Goal: Information Seeking & Learning: Learn about a topic

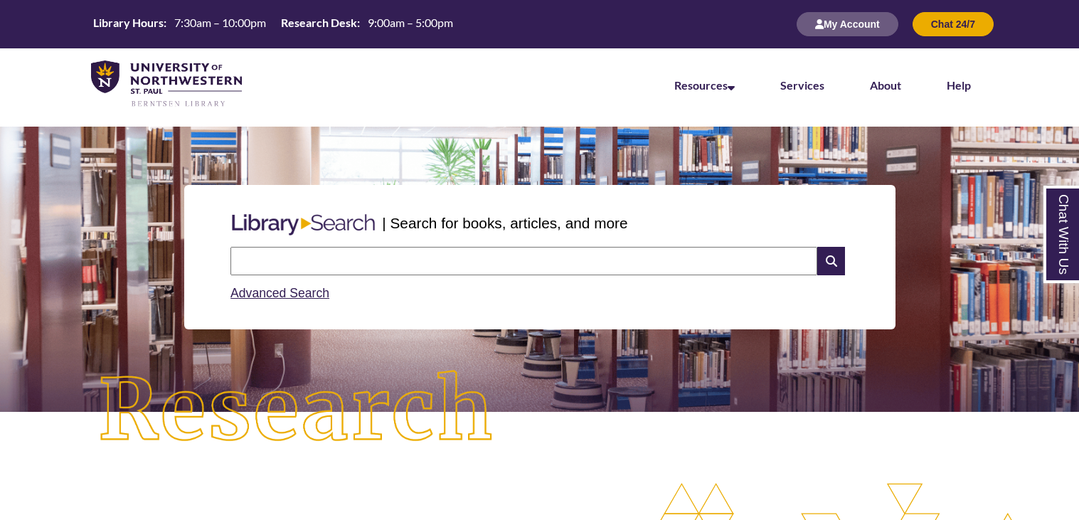
scroll to position [280, 0]
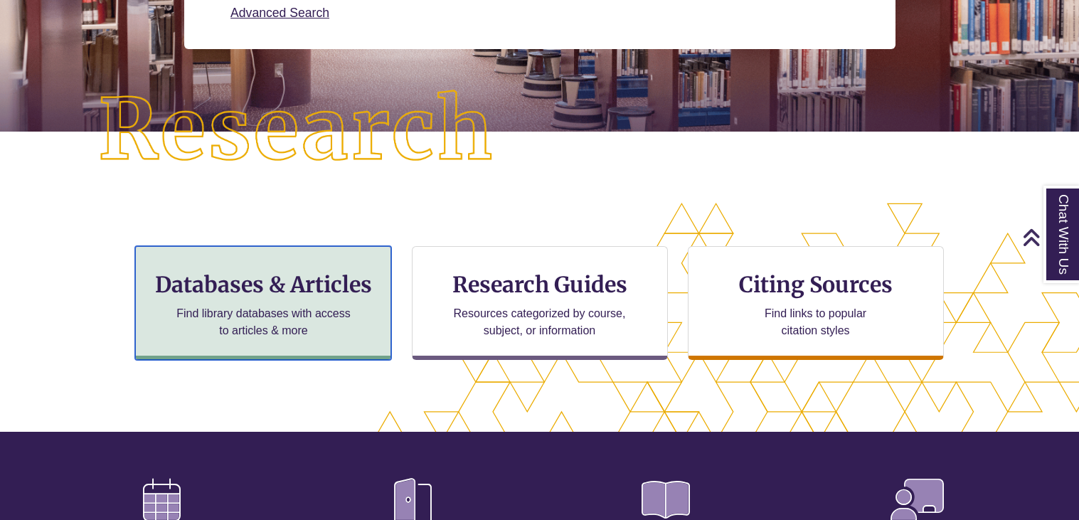
click at [319, 296] on h3 "Databases & Articles" at bounding box center [263, 284] width 232 height 27
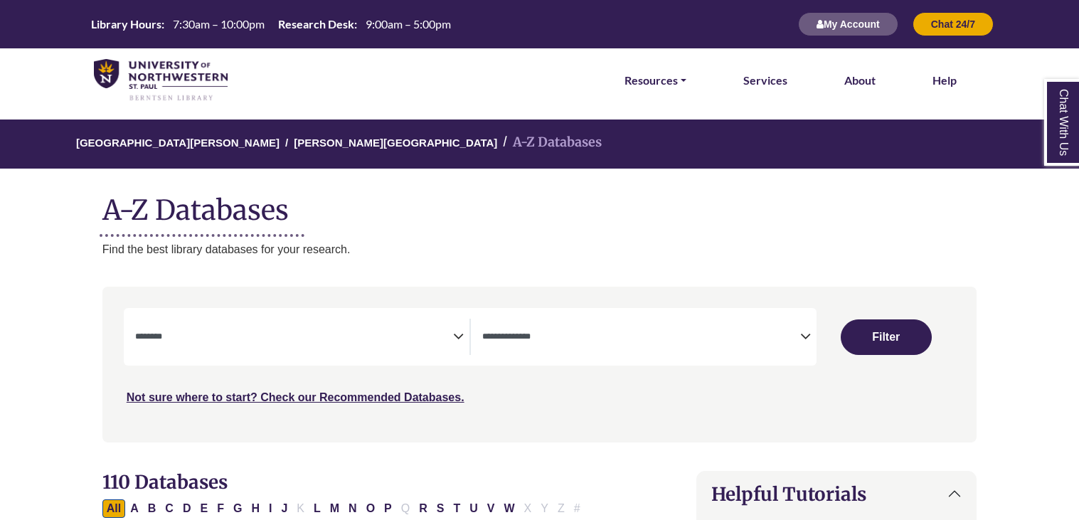
select select "Database Subject Filter"
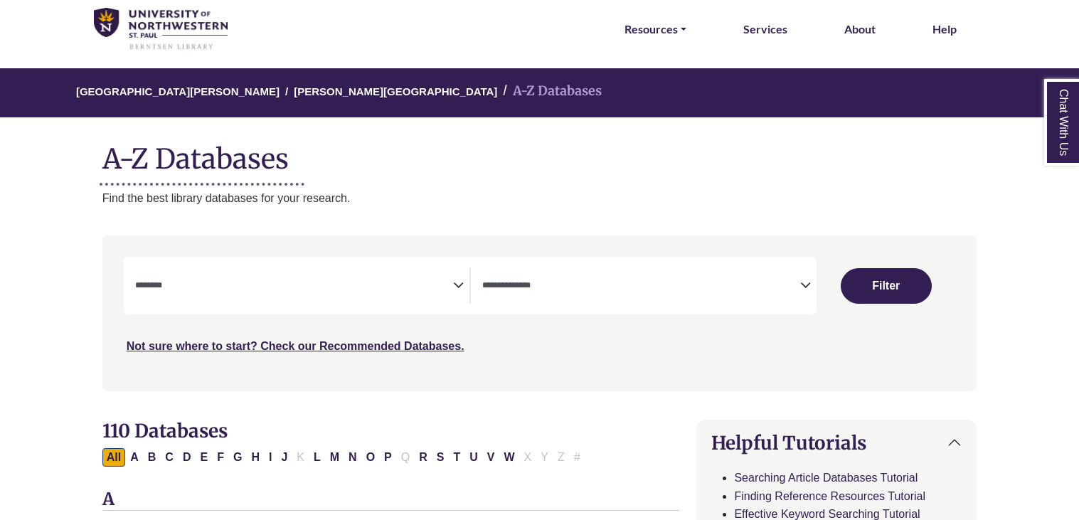
scroll to position [51, 0]
click at [420, 278] on span "Search filters" at bounding box center [294, 284] width 318 height 12
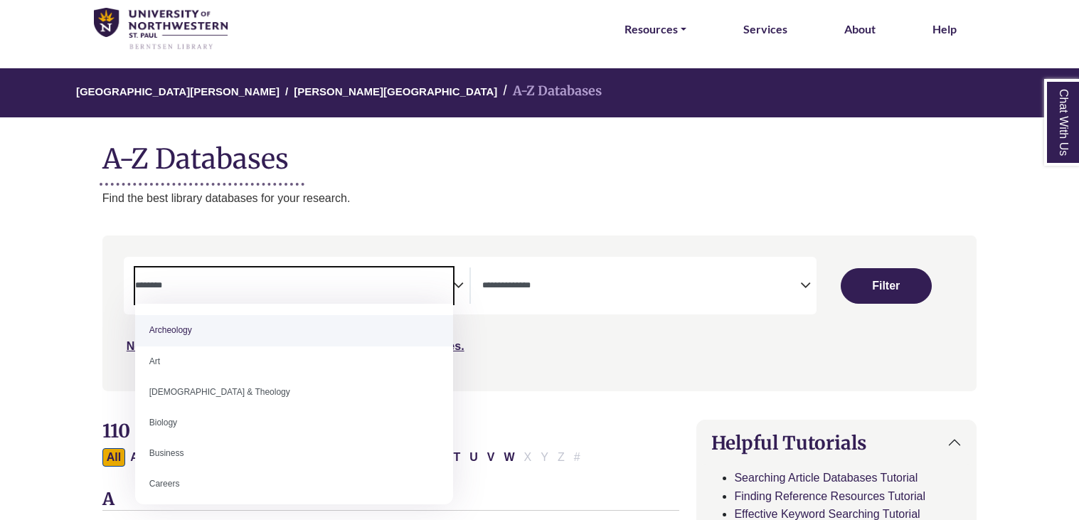
click at [593, 280] on span "Search filters" at bounding box center [641, 284] width 318 height 12
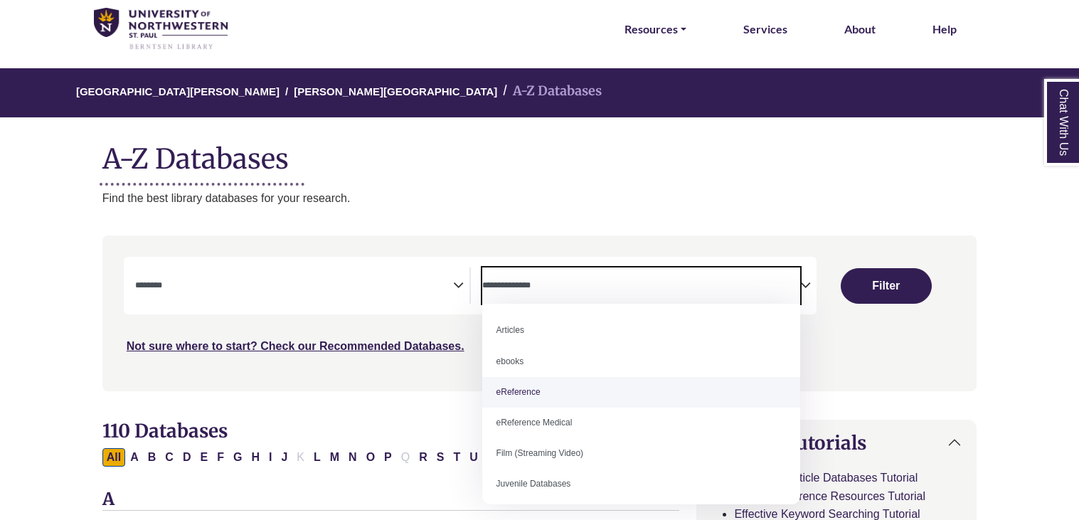
select select "*****"
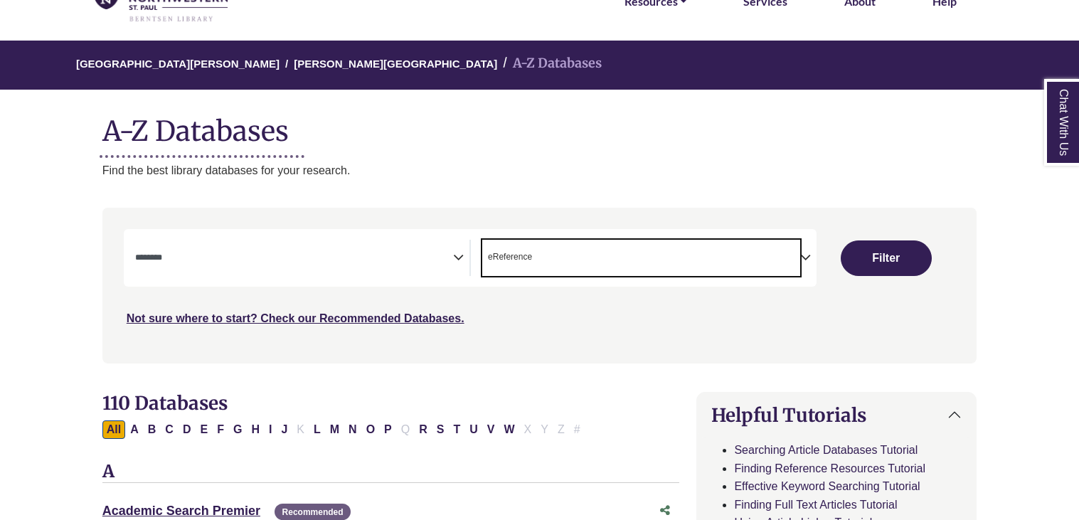
scroll to position [80, 0]
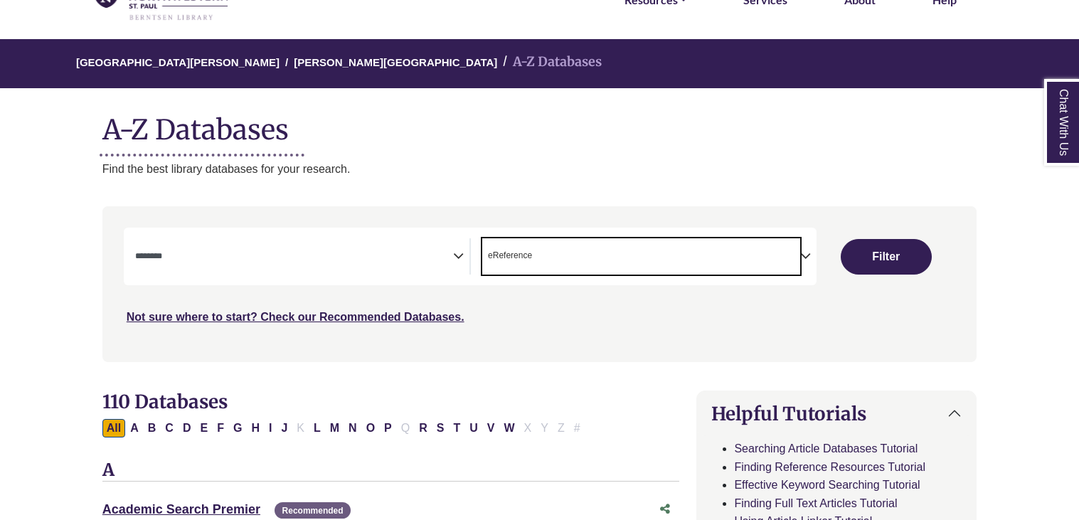
click at [314, 255] on textarea "Search" at bounding box center [294, 257] width 318 height 11
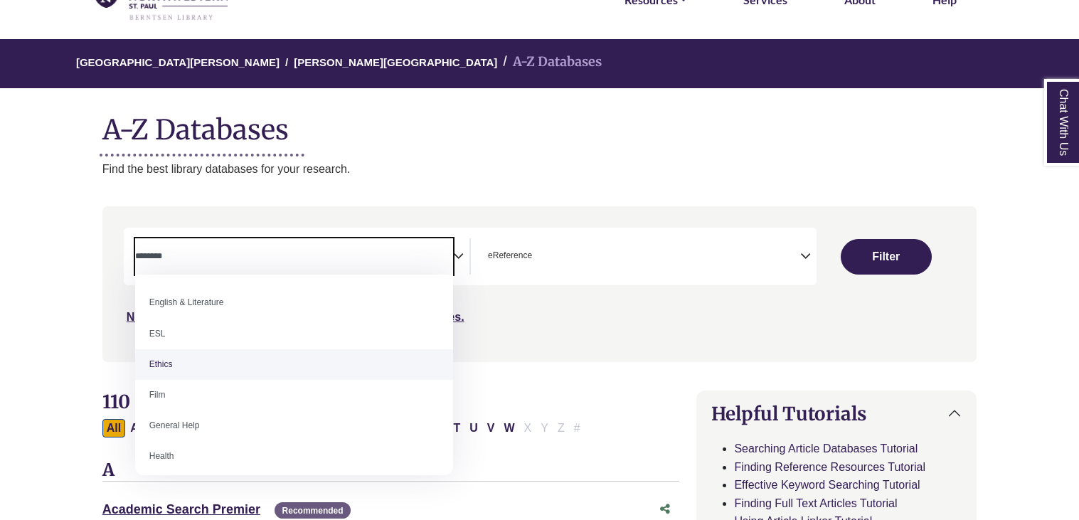
scroll to position [491, 0]
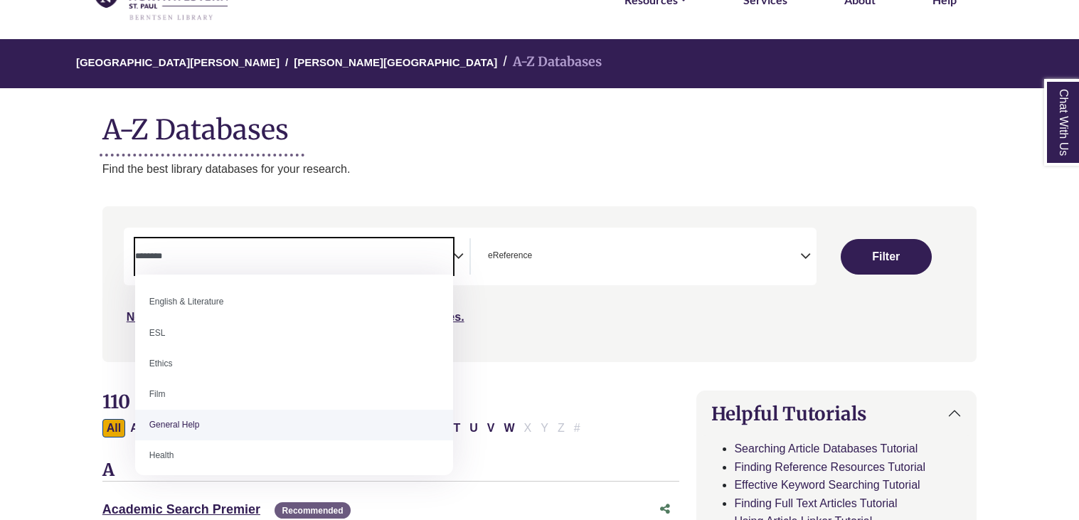
select select "*****"
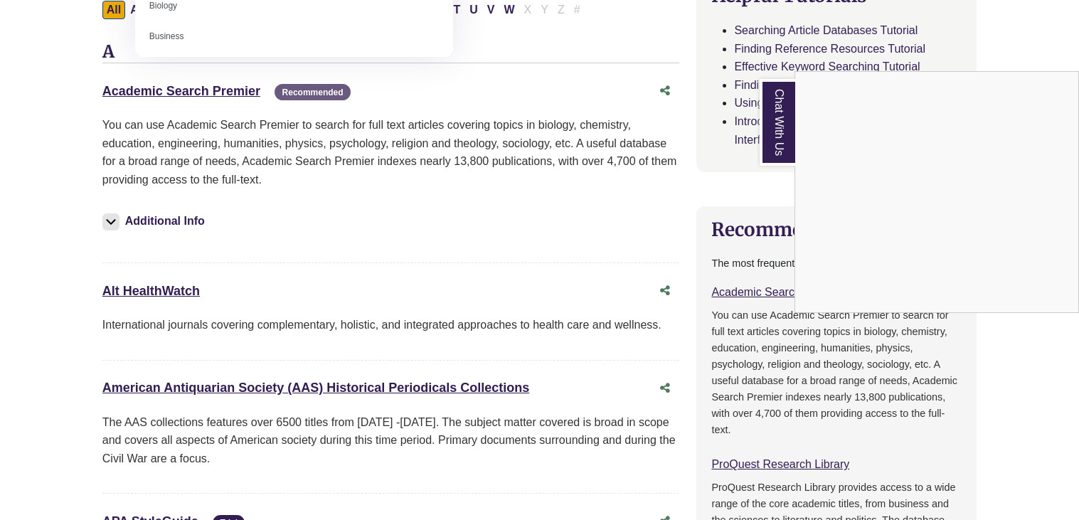
scroll to position [0, 0]
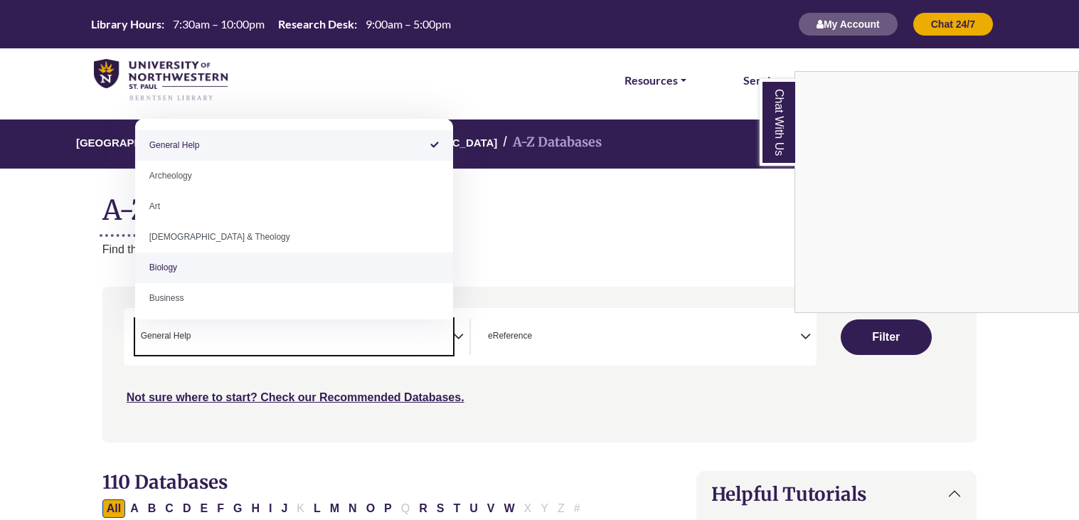
click at [864, 337] on div "Chat With Us" at bounding box center [539, 260] width 1079 height 520
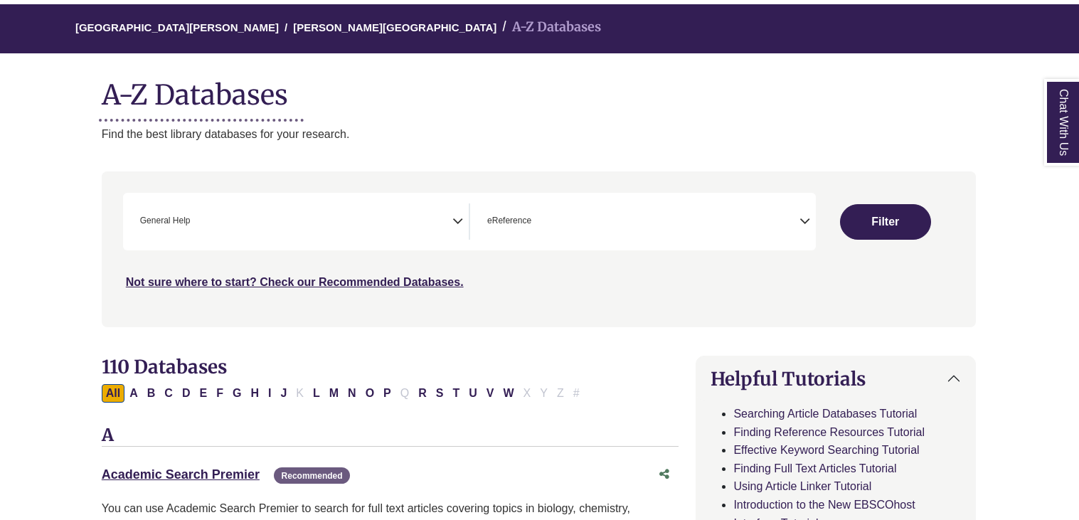
scroll to position [117, 0]
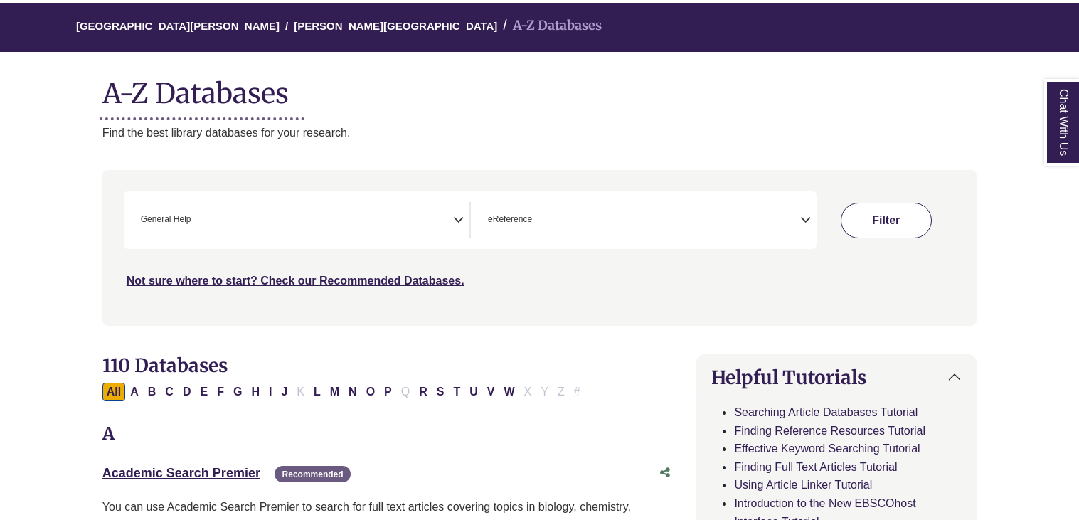
click at [872, 216] on button "Filter" at bounding box center [886, 221] width 91 height 36
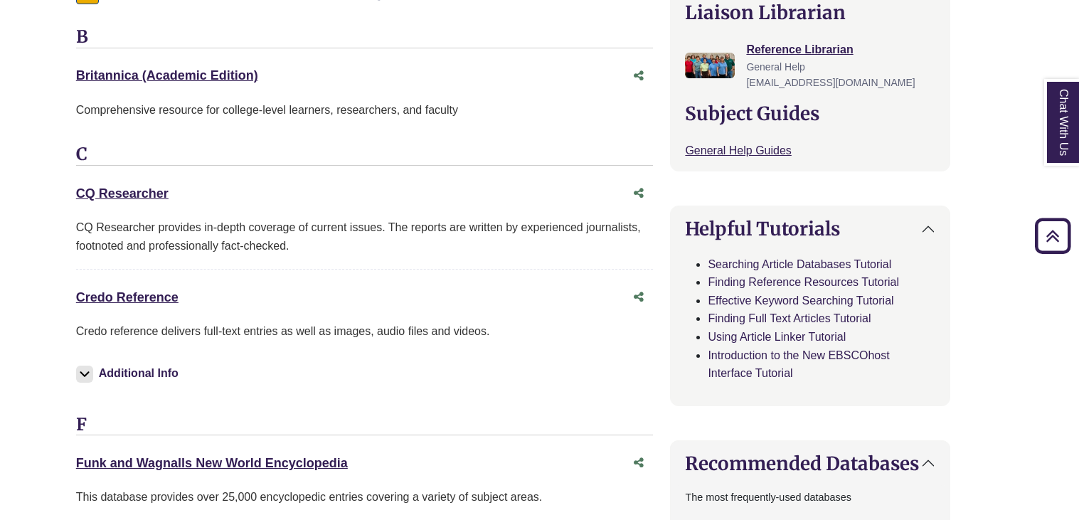
scroll to position [520, 26]
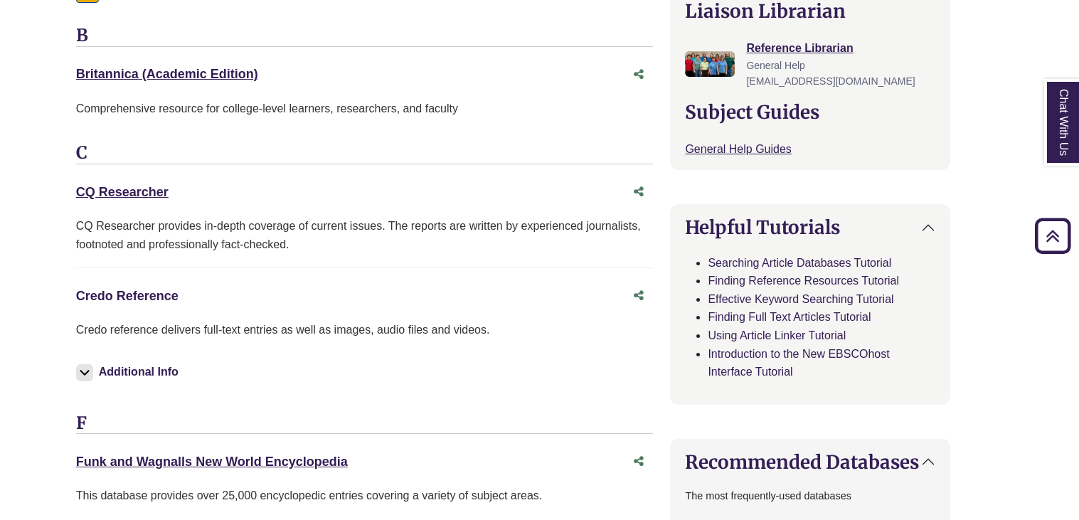
click at [98, 291] on link "Credo Reference This link opens in a new window" at bounding box center [127, 296] width 102 height 14
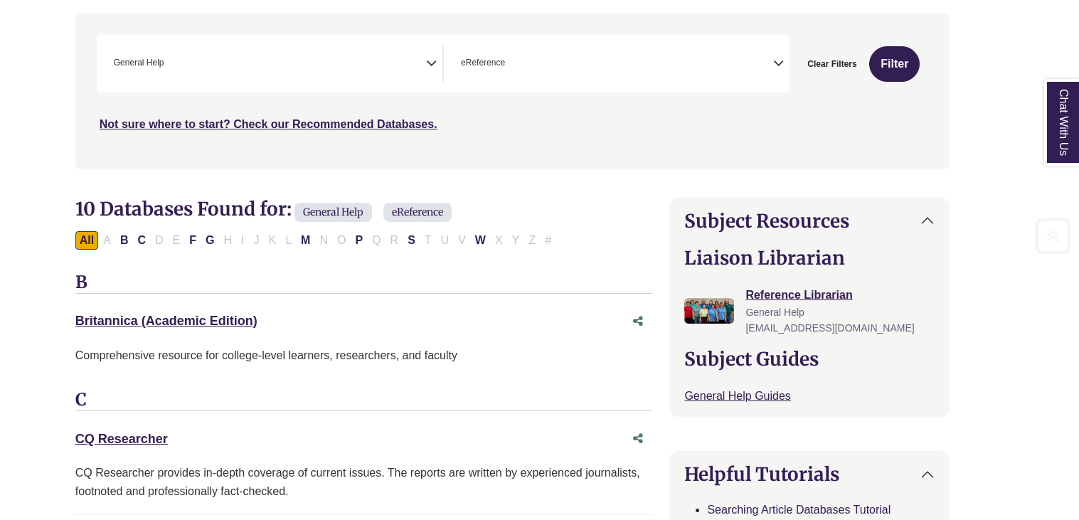
scroll to position [274, 26]
click at [132, 319] on link "Britannica (Academic Edition) This link opens in a new window" at bounding box center [167, 320] width 182 height 14
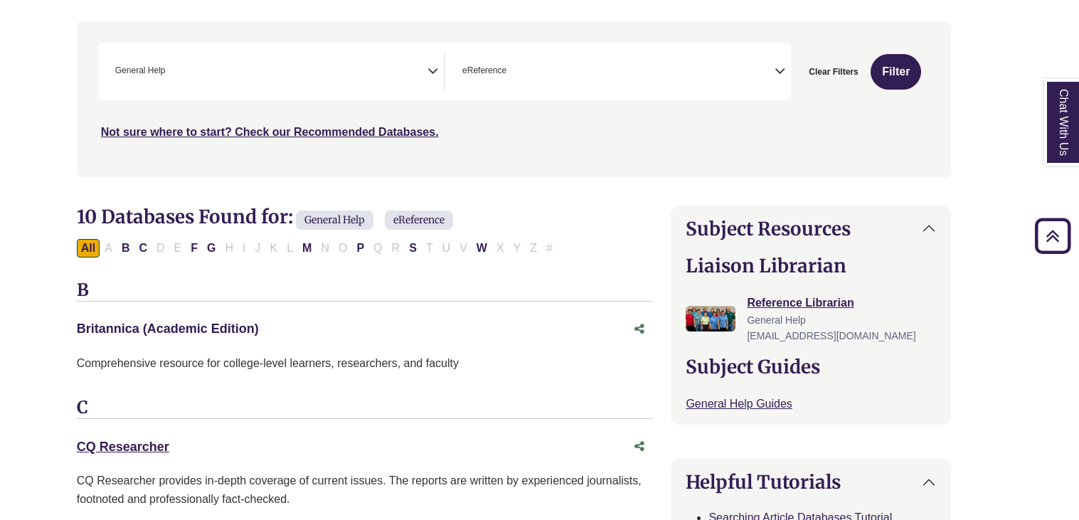
scroll to position [0, 26]
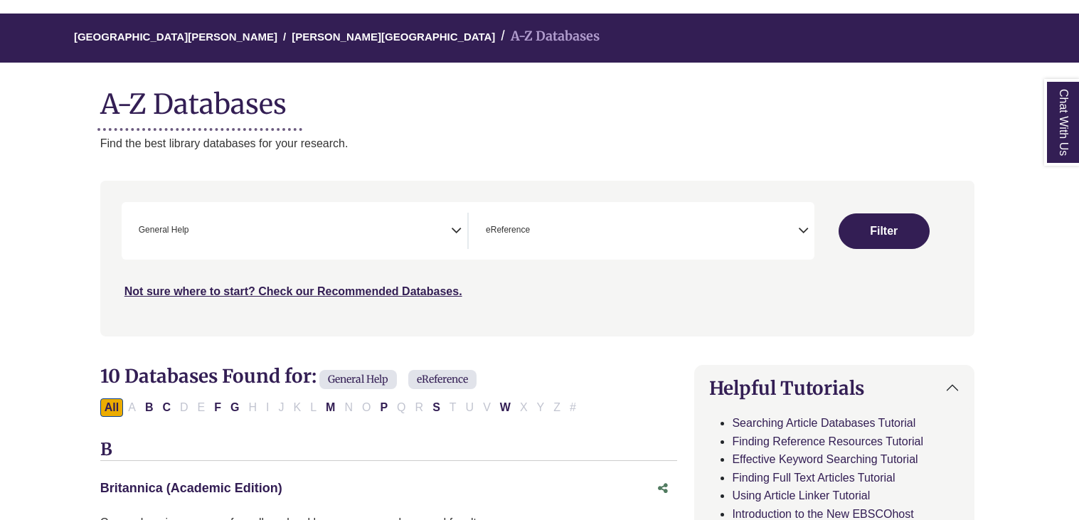
scroll to position [117, 0]
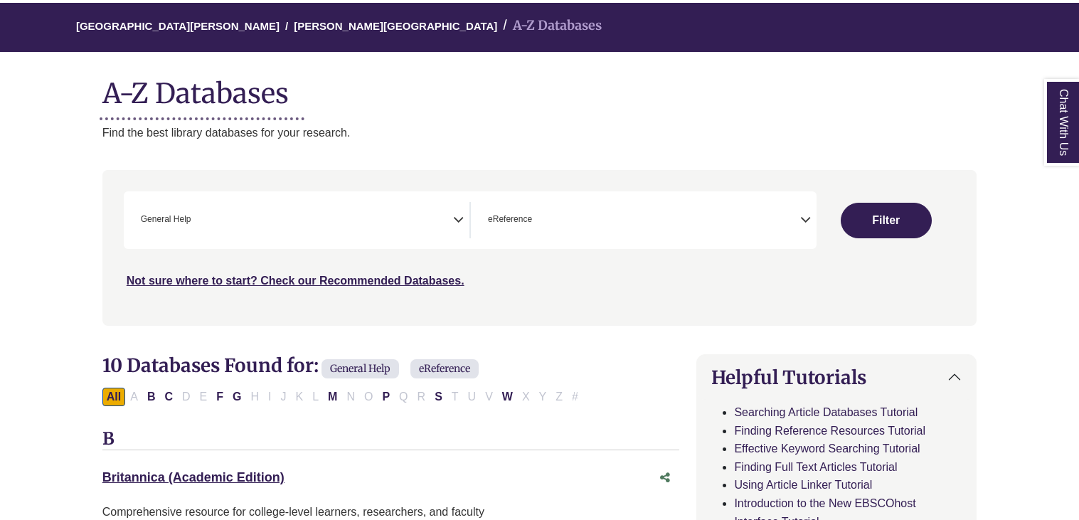
select select "Database Subject Filter"
select select "Database Types Filter"
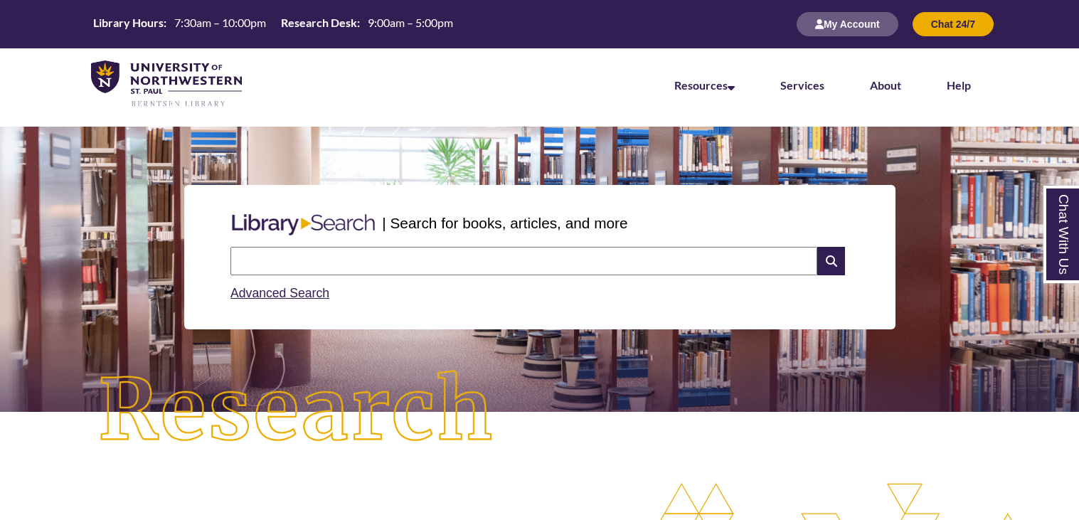
click at [357, 258] on input "text" at bounding box center [524, 261] width 587 height 28
type input "**********"
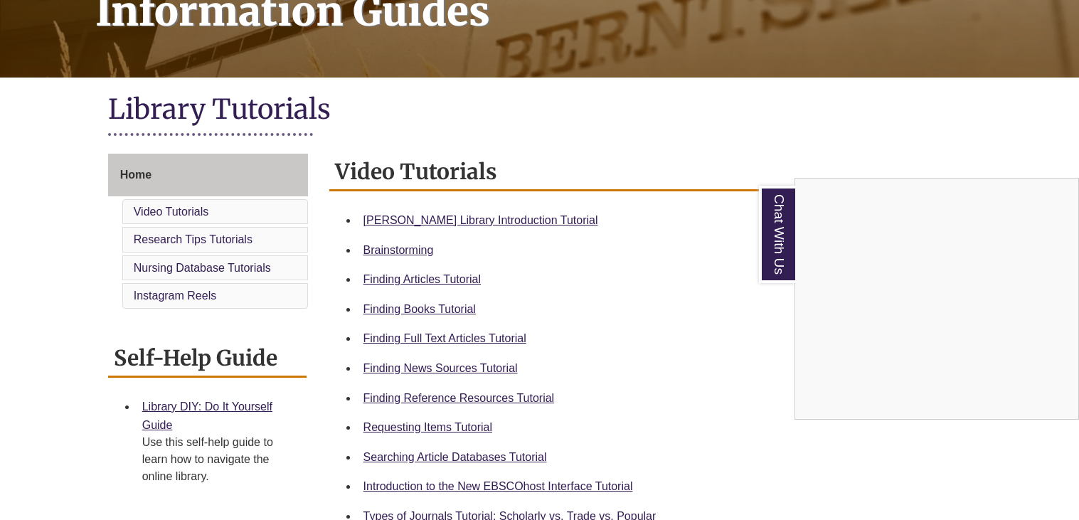
scroll to position [270, 0]
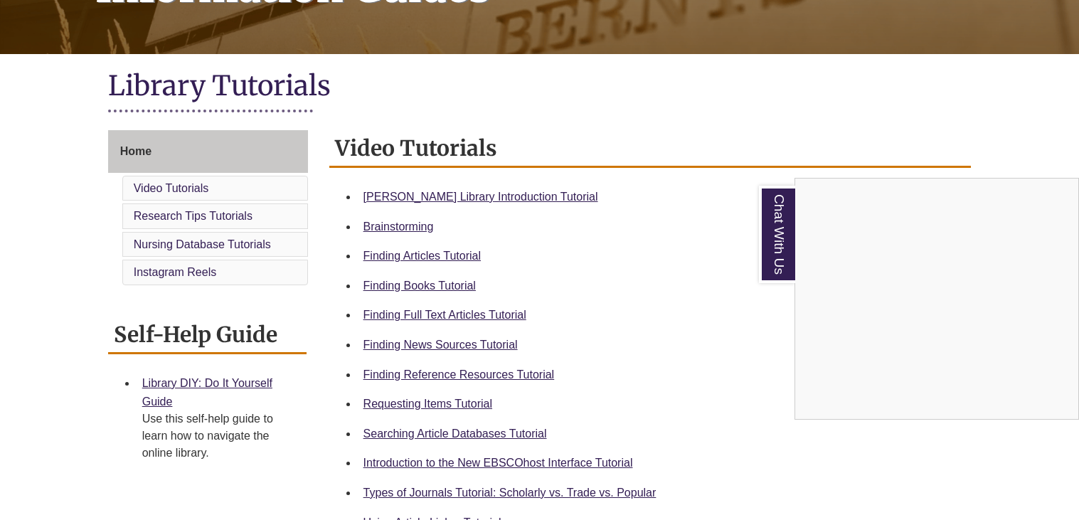
click at [423, 193] on div "Chat With Us" at bounding box center [539, 260] width 1079 height 520
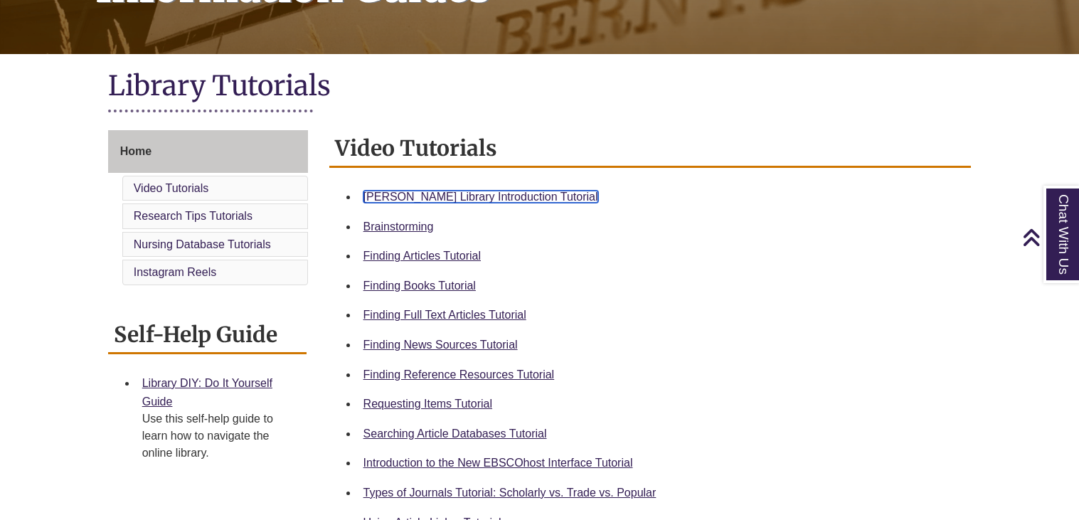
click at [421, 195] on link "Berntsen Library Introduction Tutorial" at bounding box center [481, 197] width 235 height 12
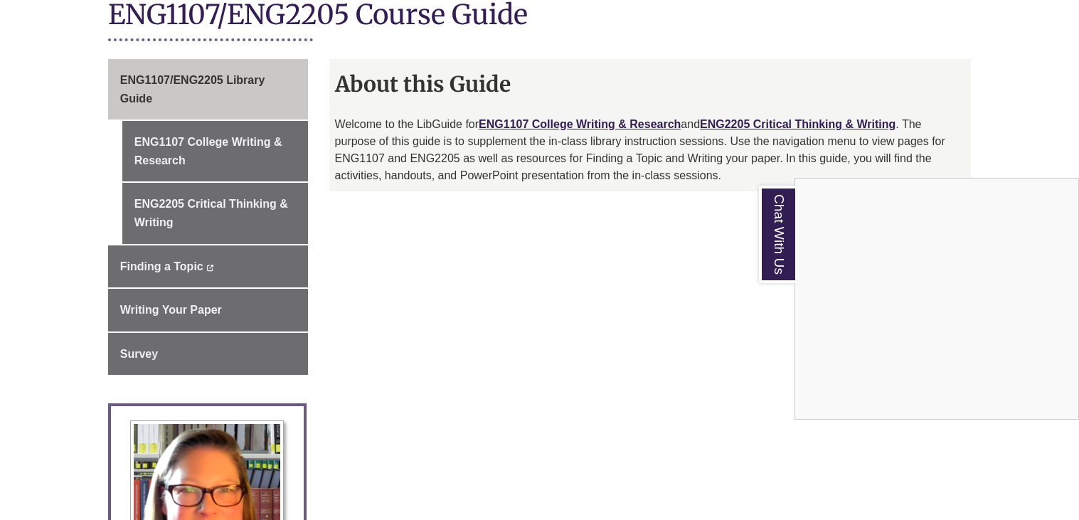
scroll to position [320, 0]
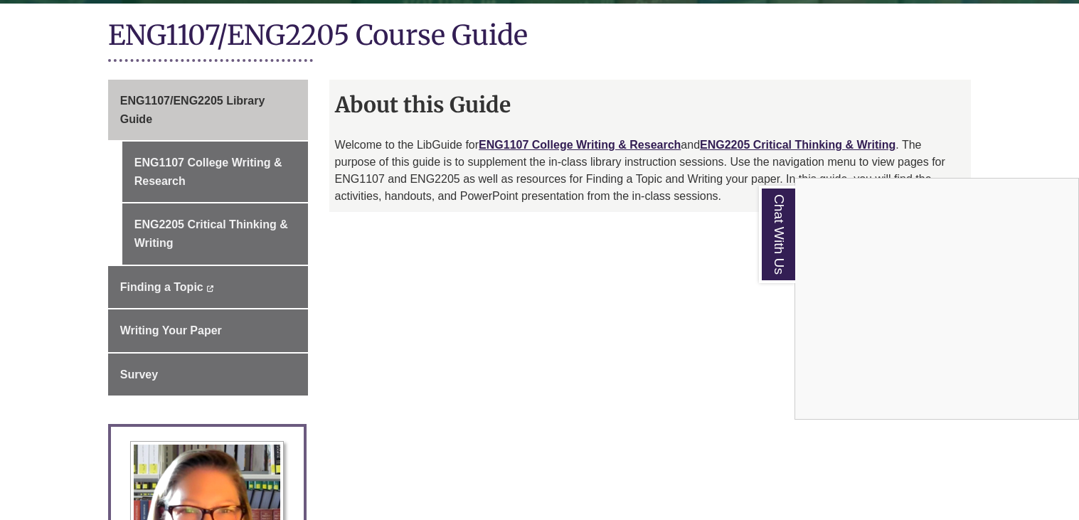
click at [232, 191] on div "Chat With Us" at bounding box center [539, 260] width 1079 height 520
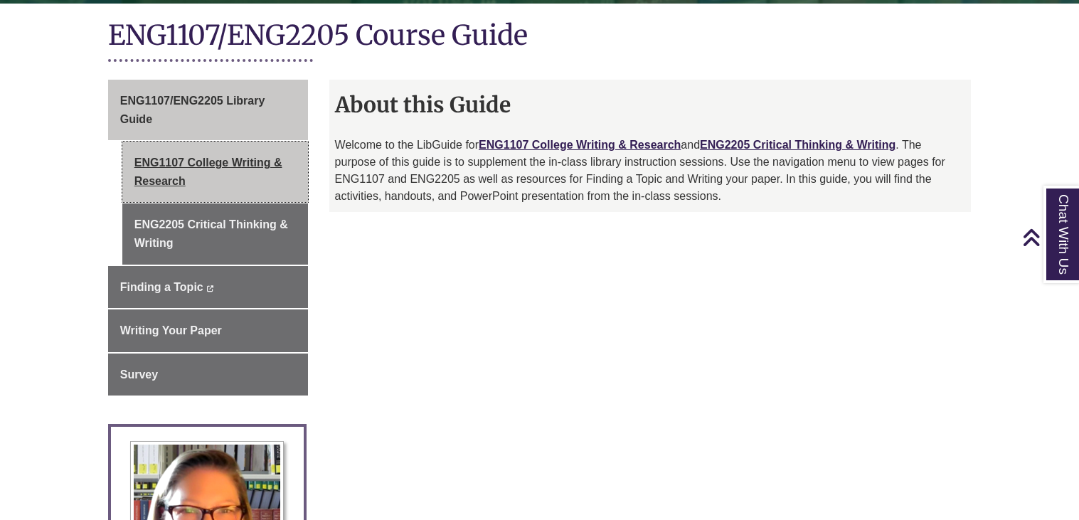
click at [154, 153] on link "ENG1107 College Writing & Research" at bounding box center [215, 172] width 186 height 60
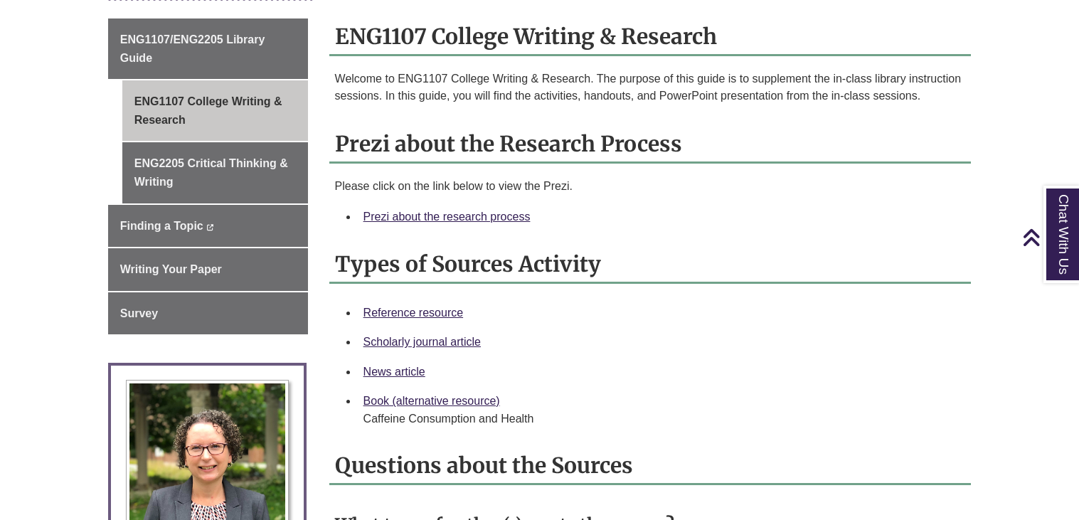
scroll to position [396, 0]
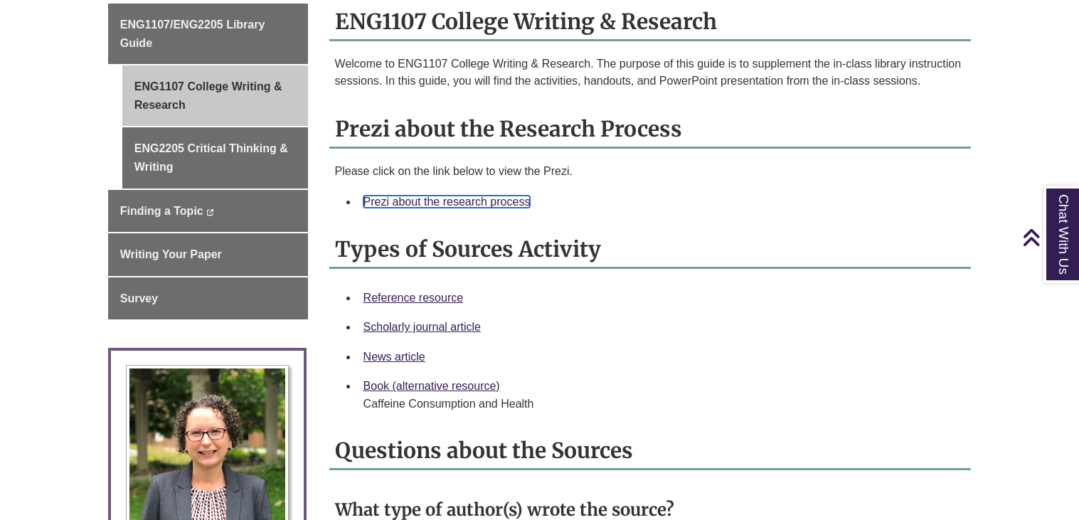
click at [403, 196] on link "Prezi about the research process" at bounding box center [447, 202] width 167 height 12
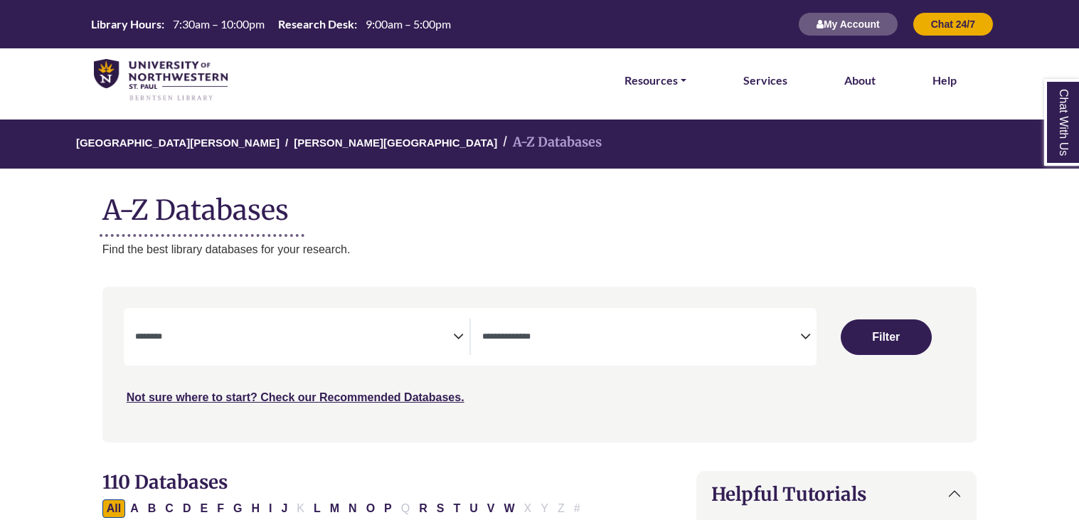
select select "Database Subject Filter"
select select "Database Types Filter"
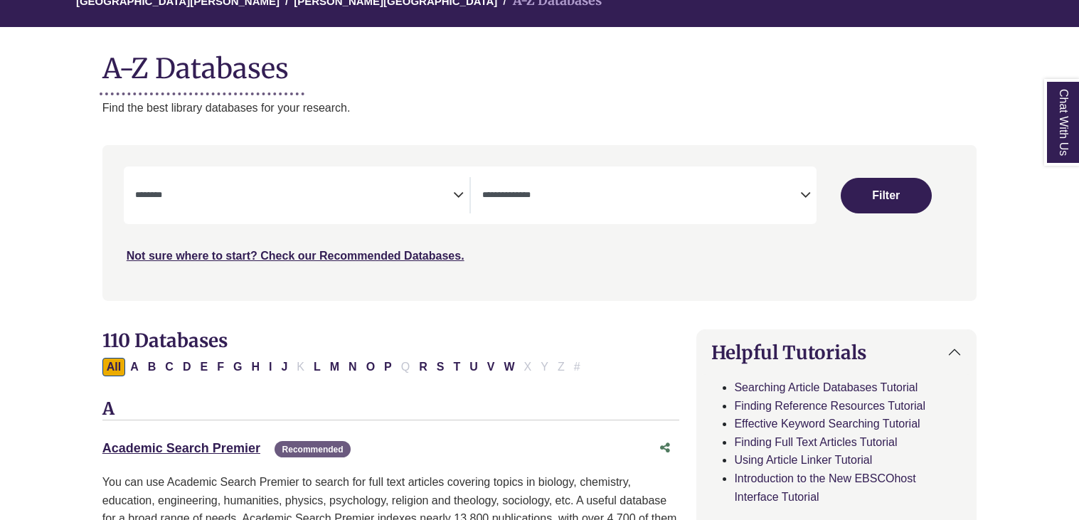
scroll to position [142, 0]
click at [371, 193] on textarea "Search" at bounding box center [294, 196] width 318 height 11
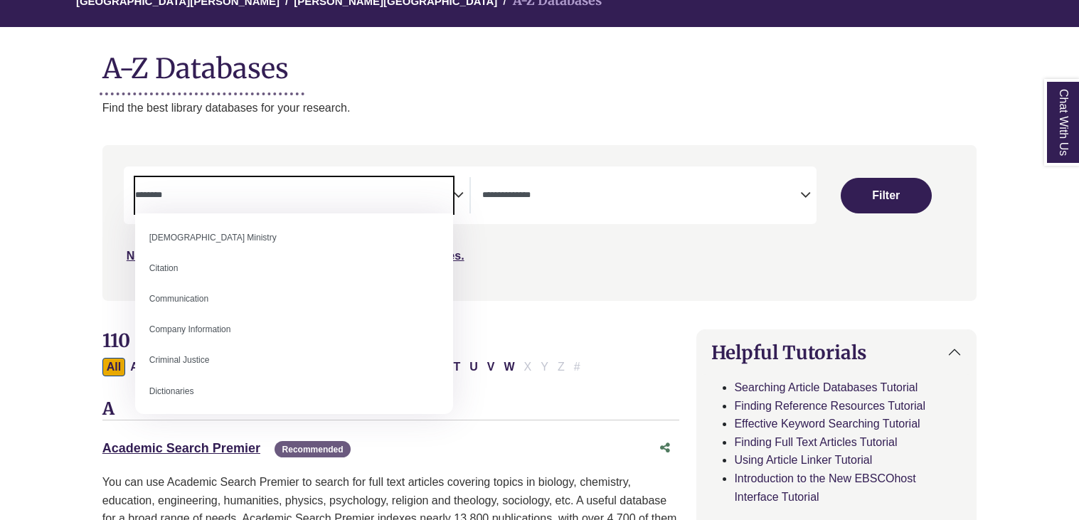
scroll to position [0, 0]
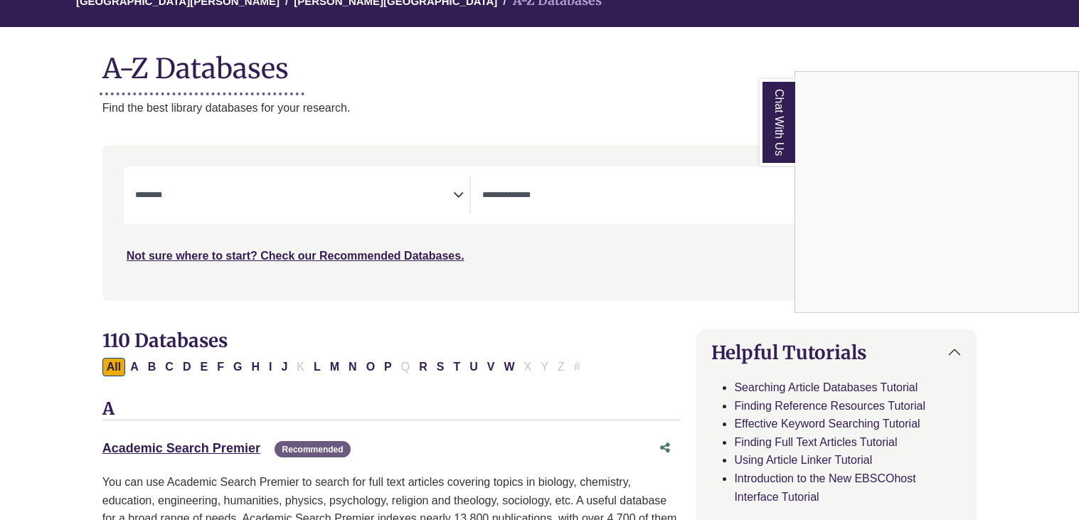
click at [546, 320] on div "Chat With Us" at bounding box center [539, 260] width 1079 height 520
